Goal: Information Seeking & Learning: Stay updated

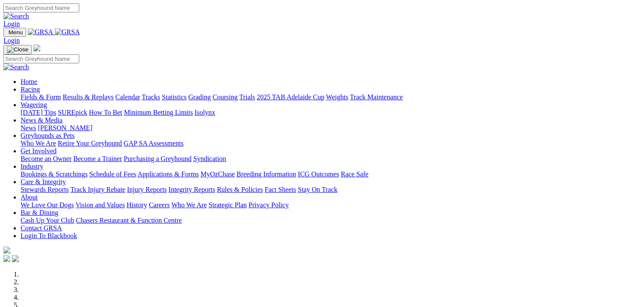
click at [40, 86] on link "Racing" at bounding box center [30, 89] width 19 height 7
click at [103, 93] on link "Results & Replays" at bounding box center [88, 96] width 51 height 7
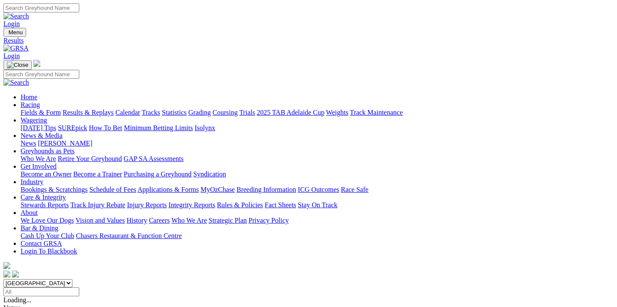
click at [106, 108] on link "Results & Replays" at bounding box center [88, 111] width 51 height 7
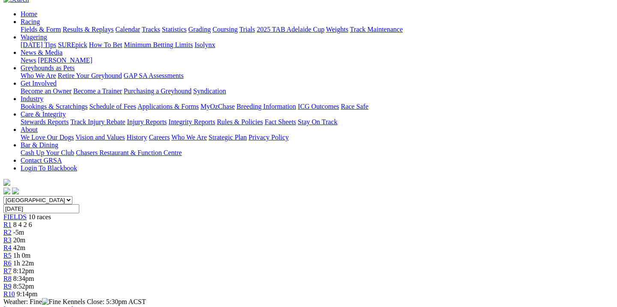
scroll to position [84, 0]
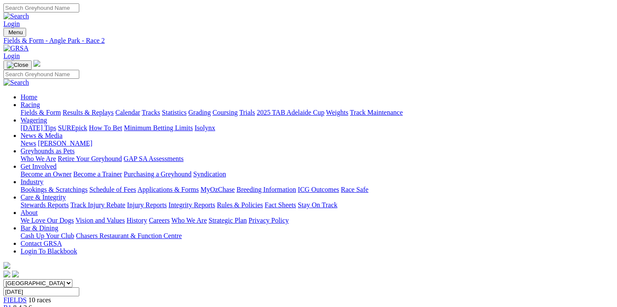
click at [324, 109] on link "2025 TAB Adelaide Cup" at bounding box center [291, 112] width 68 height 7
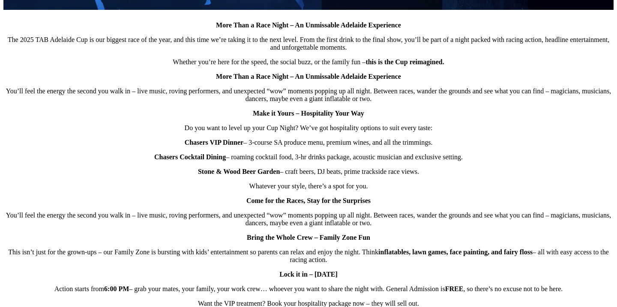
scroll to position [529, 0]
